Goal: Find specific page/section: Find specific page/section

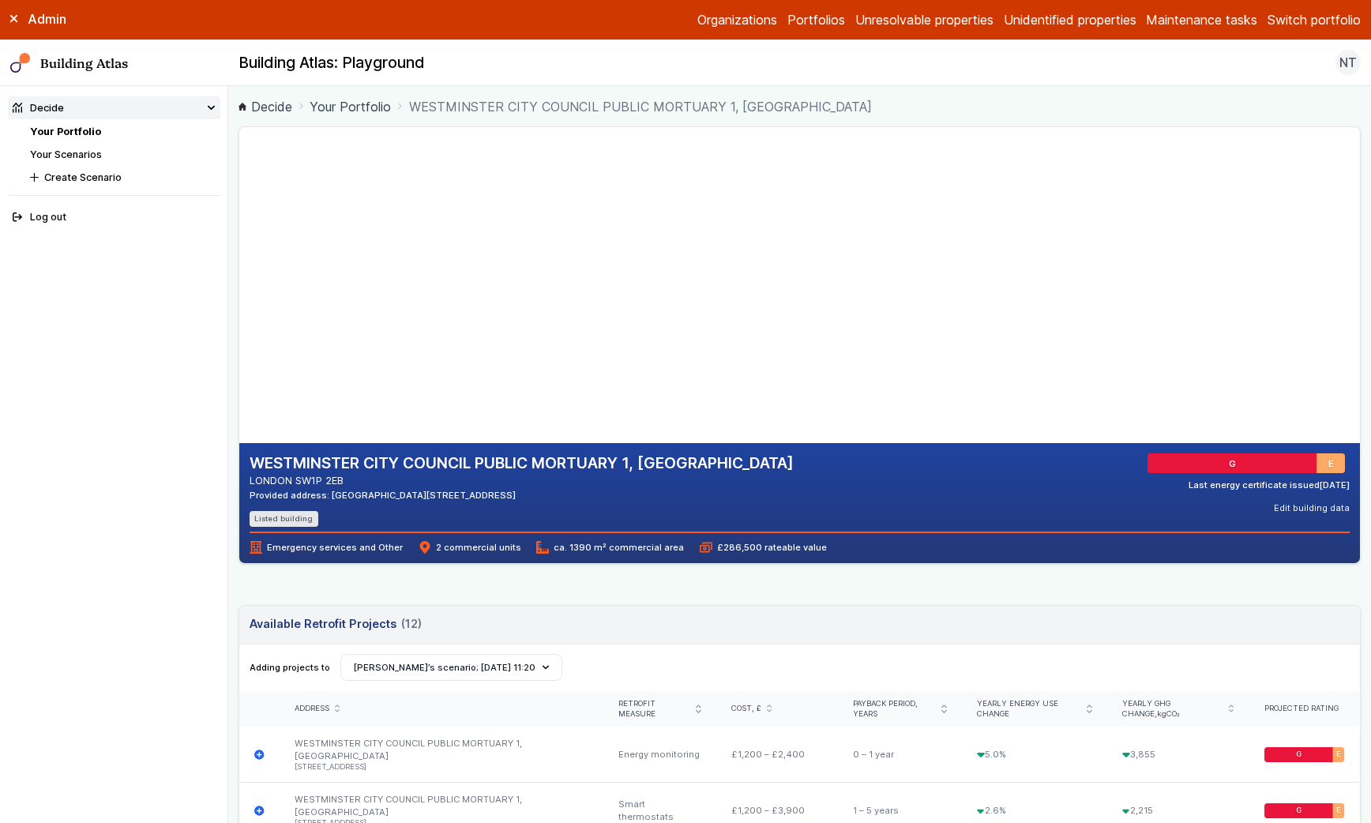
click at [0, 0] on label "Admin" at bounding box center [0, 0] width 0 height 0
click at [1330, 12] on button "Switch portfolio" at bounding box center [1314, 19] width 93 height 19
click at [0, 0] on button "GBE Demo" at bounding box center [0, 0] width 0 height 0
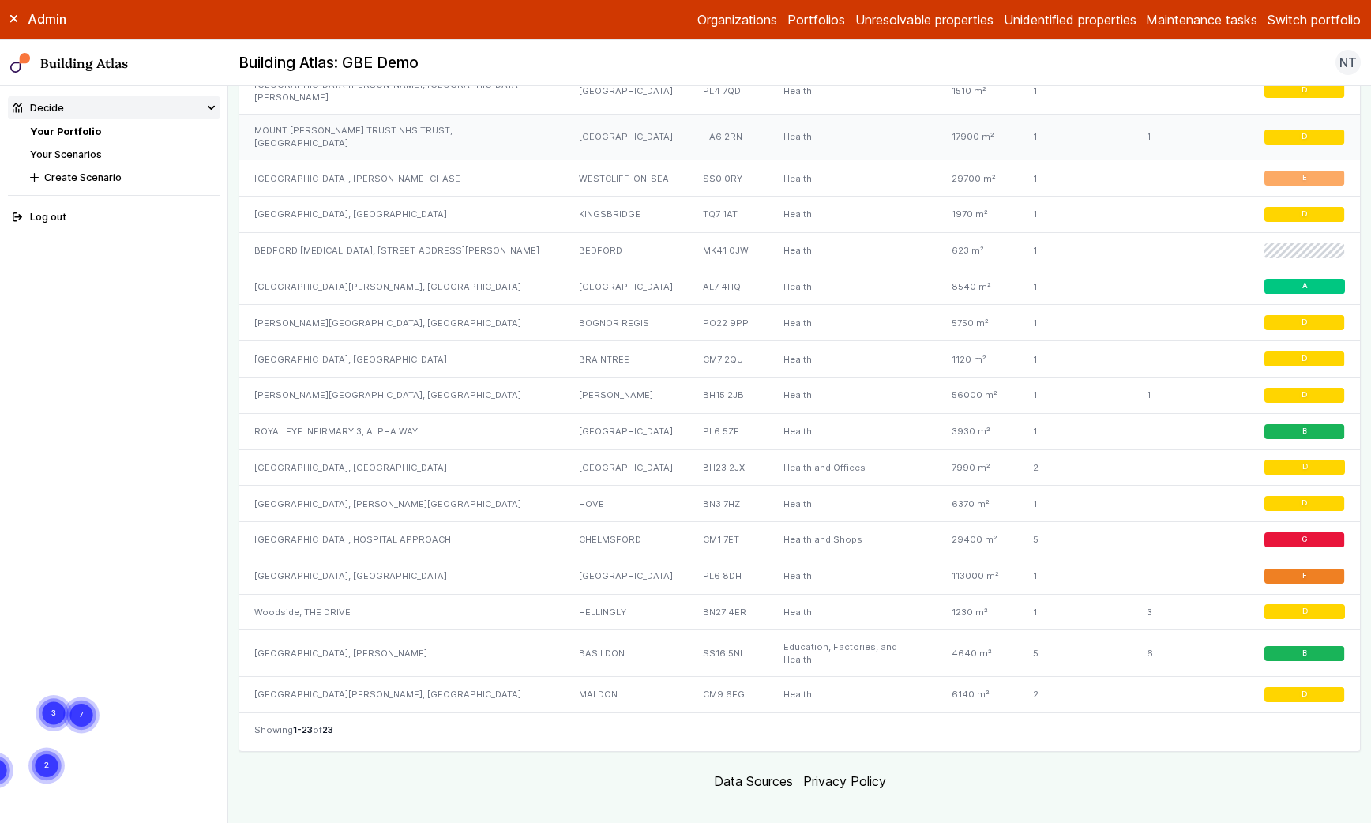
scroll to position [1288, 0]
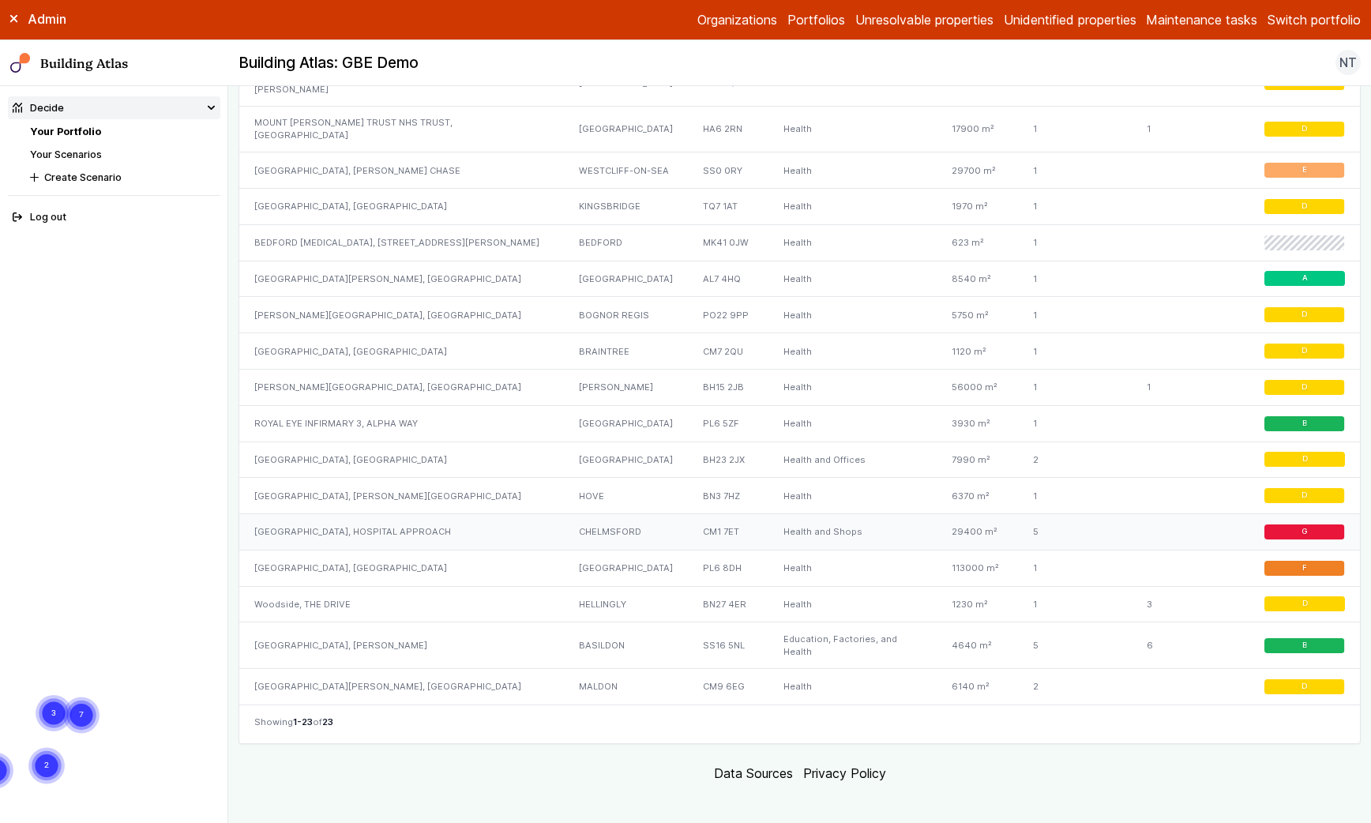
click at [384, 514] on div "[GEOGRAPHIC_DATA], HOSPITAL APPROACH" at bounding box center [401, 532] width 324 height 36
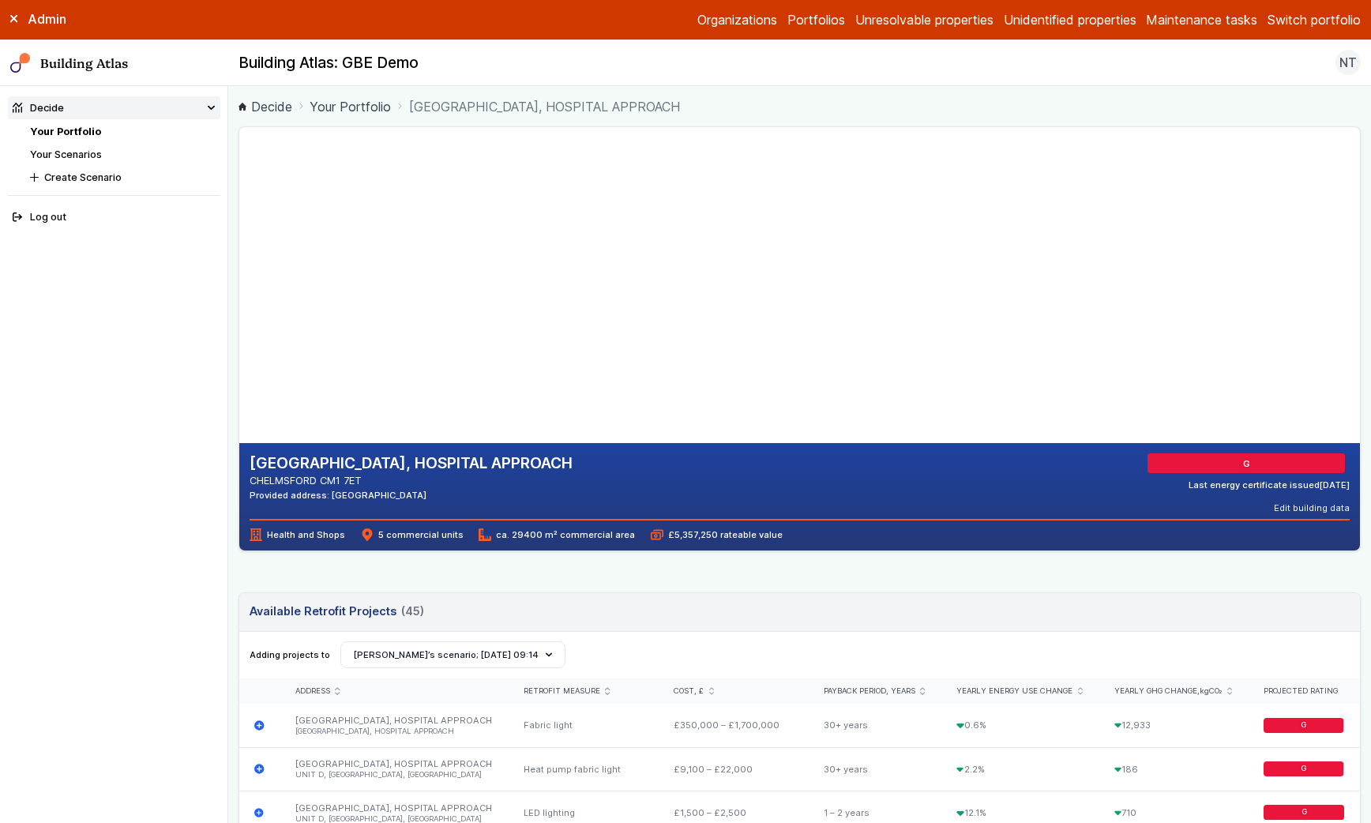
drag, startPoint x: 246, startPoint y: 459, endPoint x: 365, endPoint y: 477, distance: 119.9
click at [365, 477] on div "[GEOGRAPHIC_DATA], HOSPITAL APPROACH CHELMSFORD CM1 7ET Provided address: [GEOG…" at bounding box center [799, 496] width 1121 height 107
copy div "[GEOGRAPHIC_DATA], [GEOGRAPHIC_DATA] CM1 7ET"
